Goal: Task Accomplishment & Management: Manage account settings

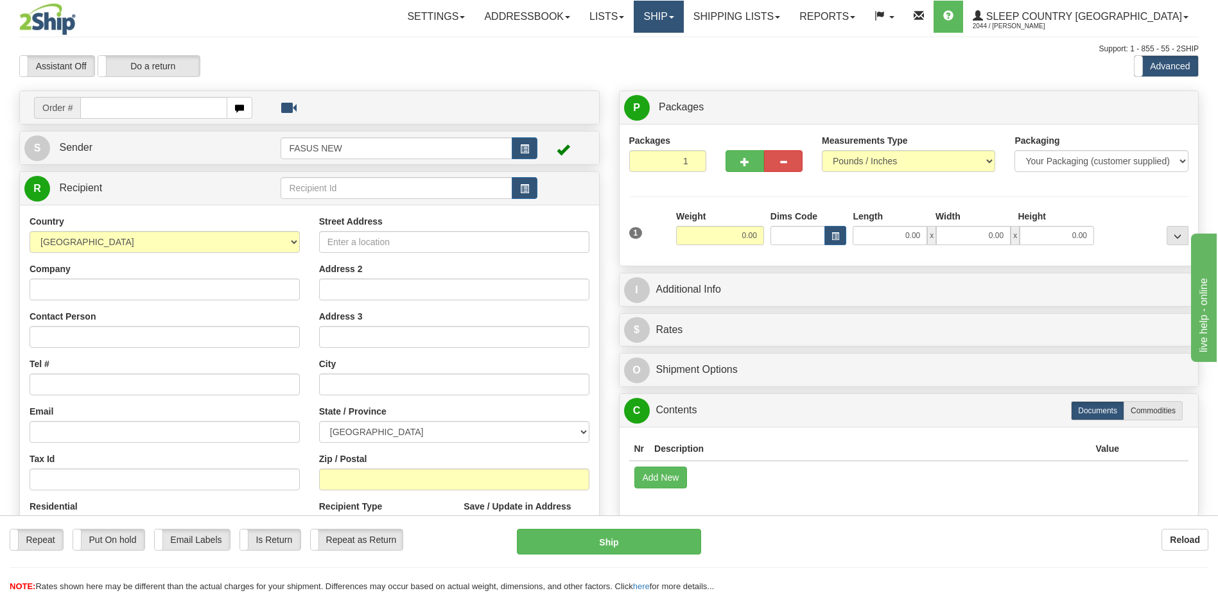
click at [683, 16] on link "Ship" at bounding box center [658, 17] width 49 height 32
click at [670, 61] on span "OnHold / Order Queue" at bounding box center [625, 61] width 91 height 10
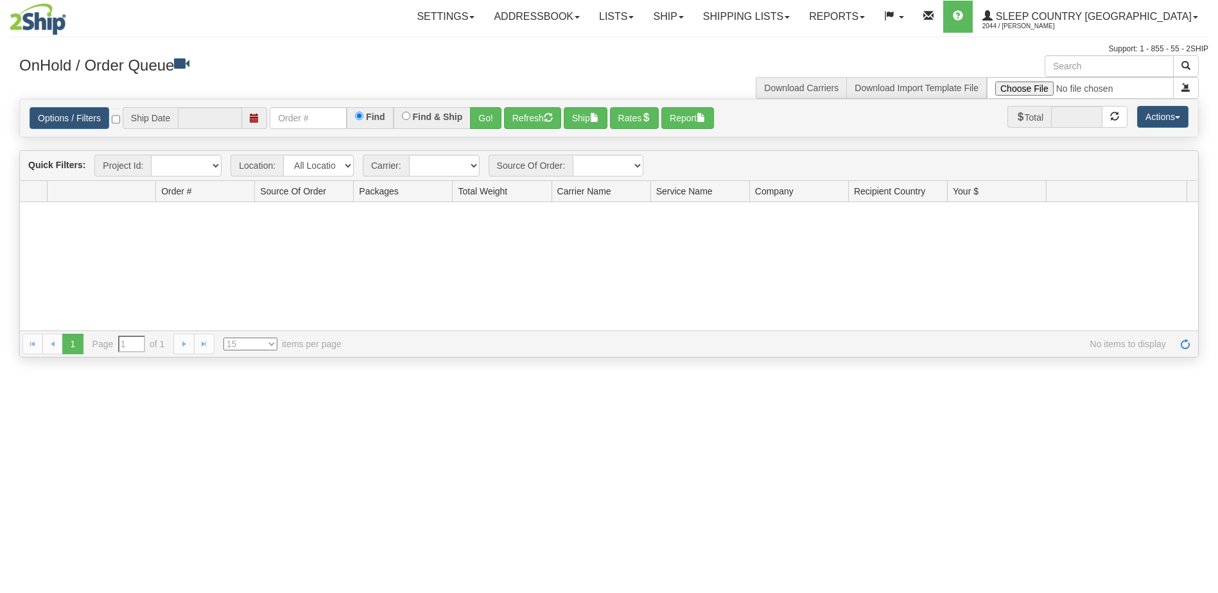
type input "[DATE]"
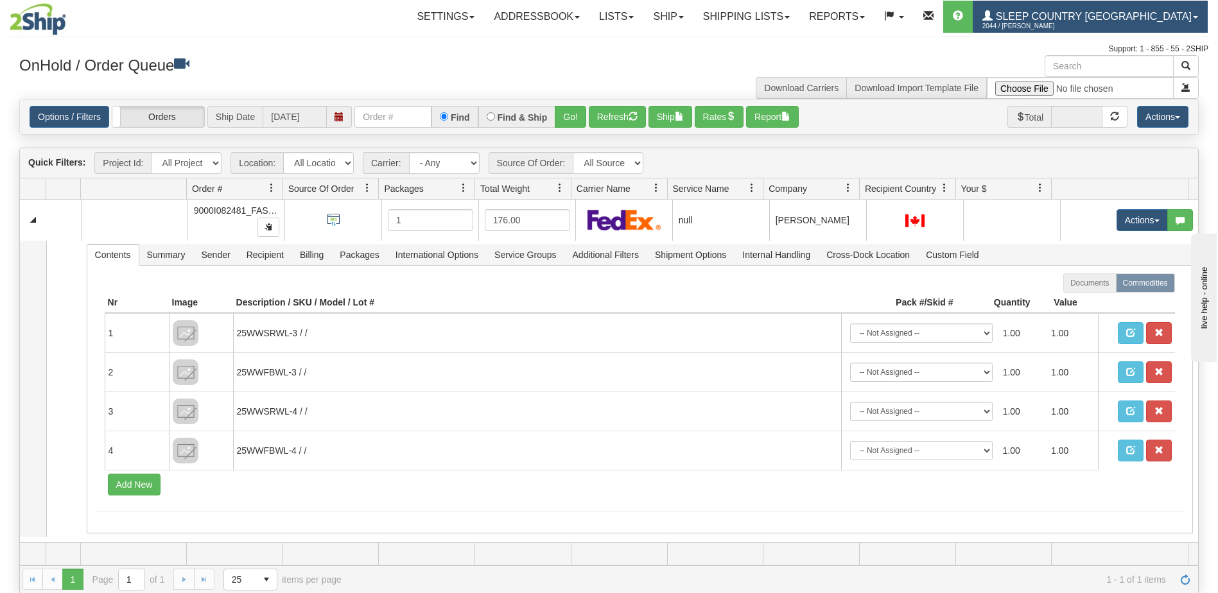
click at [1112, 13] on span "Sleep Country [GEOGRAPHIC_DATA]" at bounding box center [1092, 16] width 199 height 11
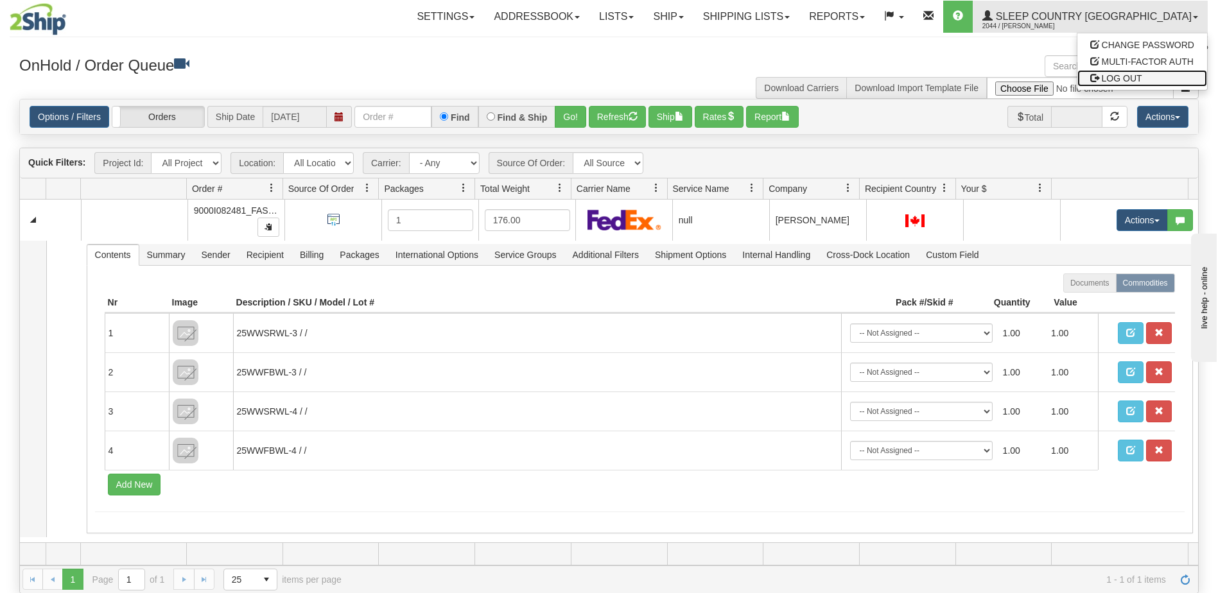
click at [1118, 76] on span "LOG OUT" at bounding box center [1122, 78] width 40 height 10
